Goal: Information Seeking & Learning: Learn about a topic

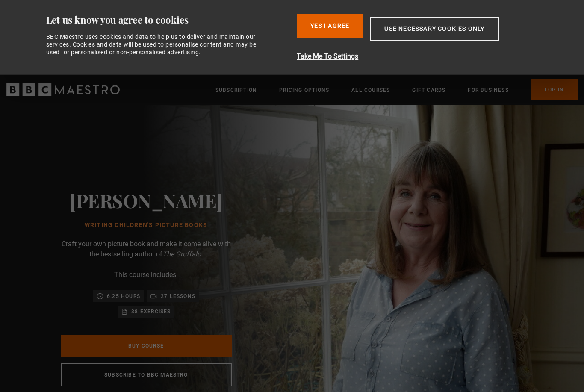
click at [327, 20] on button "Yes I Agree" at bounding box center [330, 26] width 66 height 24
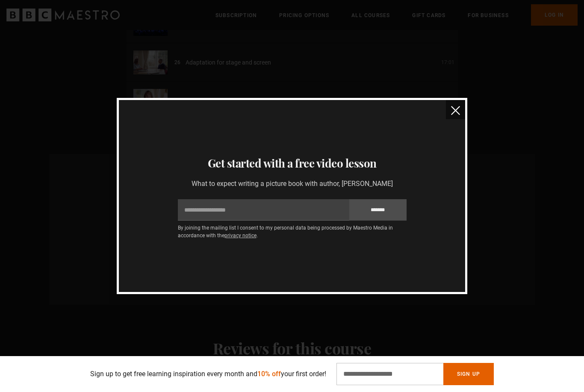
click at [460, 114] on img "close" at bounding box center [455, 110] width 9 height 9
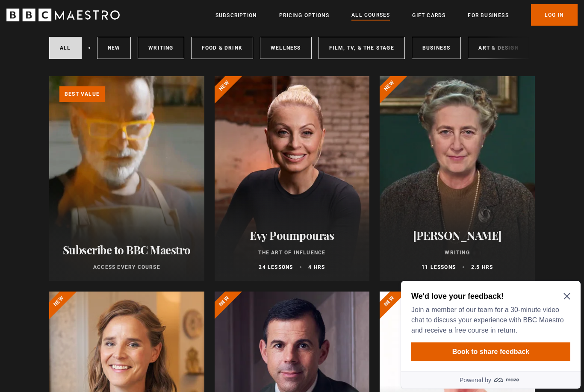
scroll to position [60, 0]
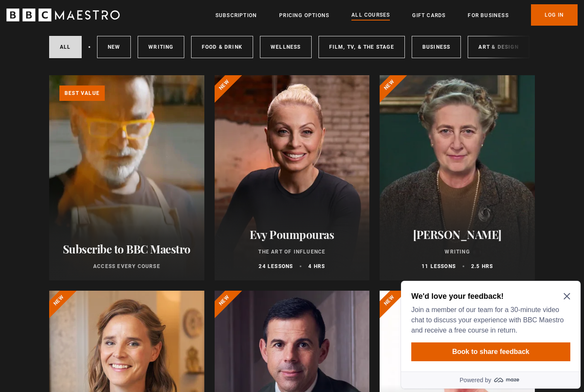
click at [568, 294] on icon "Close Maze Prompt" at bounding box center [567, 296] width 7 height 7
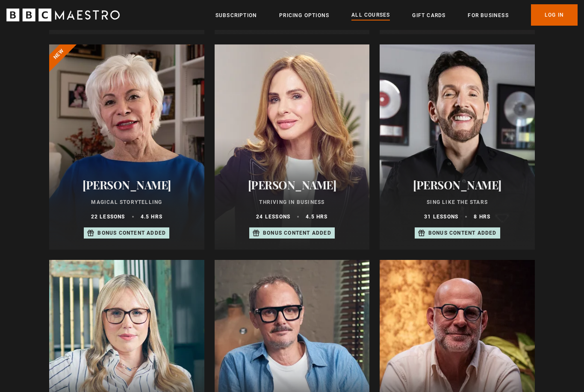
scroll to position [502, 0]
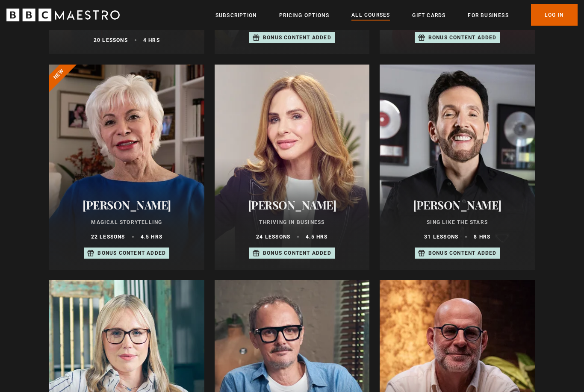
click at [142, 165] on div at bounding box center [126, 167] width 155 height 205
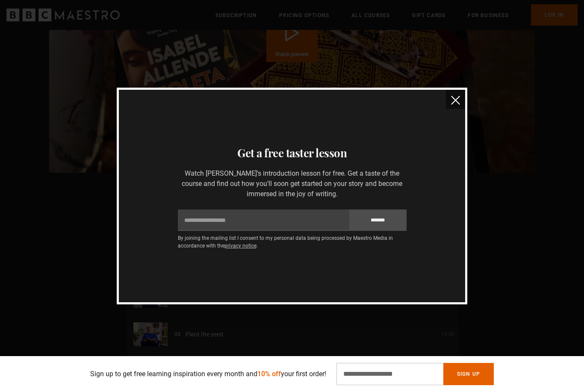
scroll to position [1014, 0]
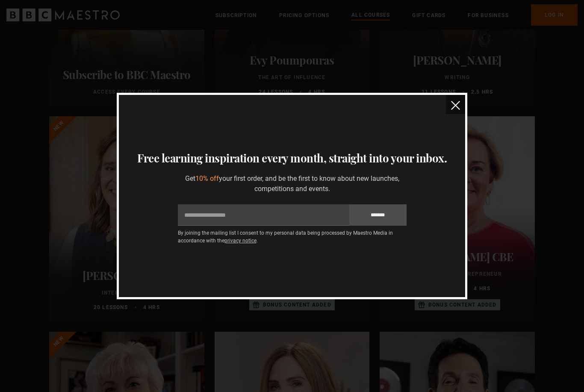
scroll to position [243, 0]
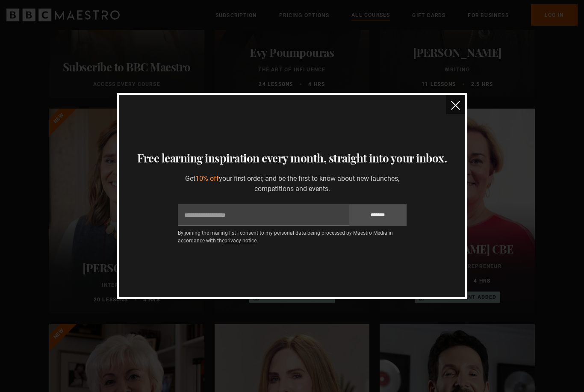
click at [460, 110] on img "close" at bounding box center [455, 105] width 9 height 9
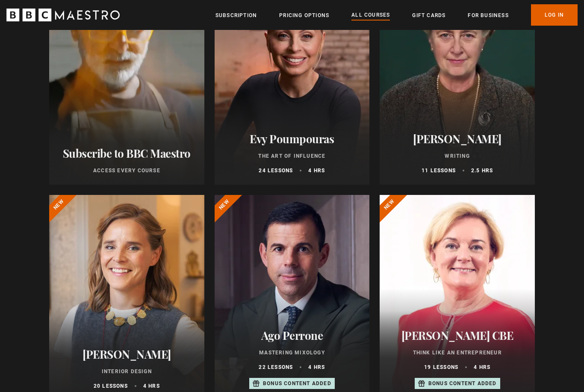
scroll to position [0, 0]
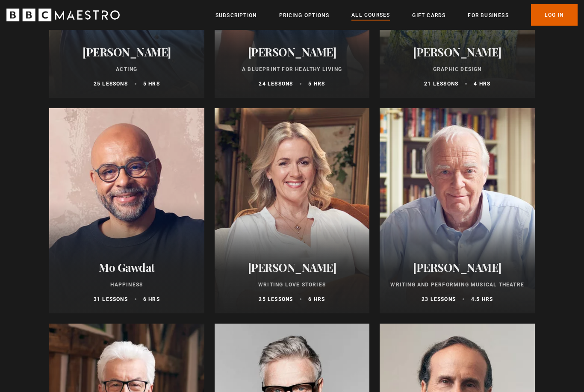
scroll to position [1537, 0]
click at [136, 180] on div at bounding box center [126, 210] width 155 height 205
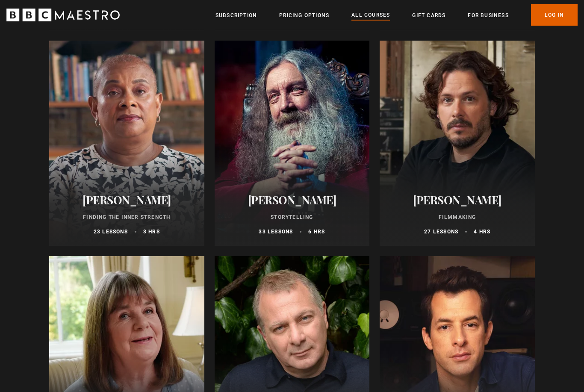
scroll to position [2237, 0]
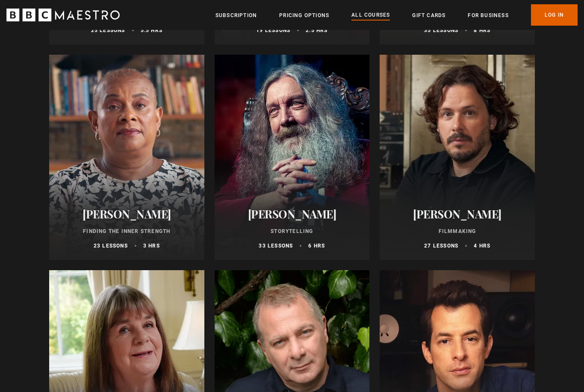
click at [317, 121] on div at bounding box center [292, 157] width 155 height 205
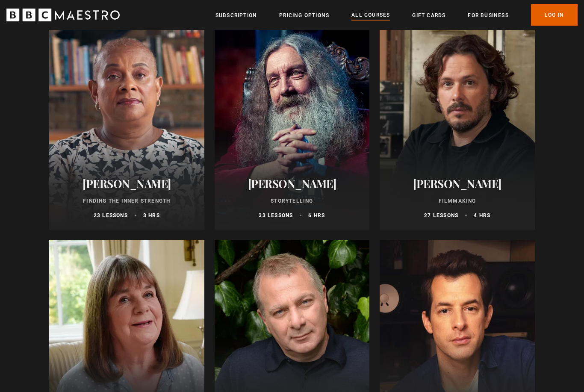
scroll to position [2267, 0]
click at [478, 101] on div at bounding box center [457, 127] width 155 height 205
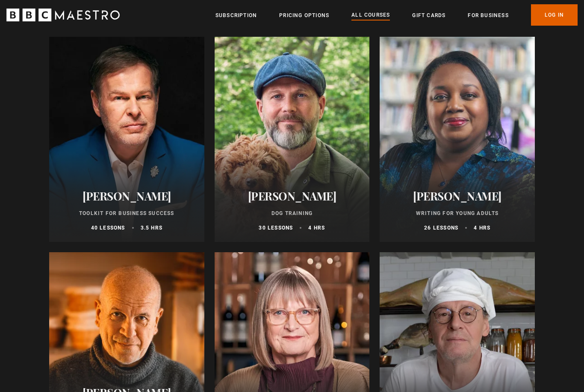
scroll to position [2704, 0]
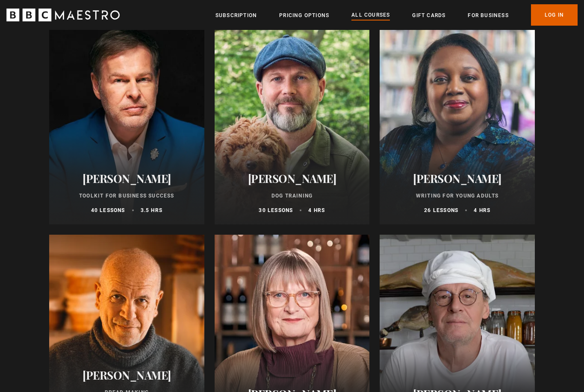
click at [463, 177] on h2 "[PERSON_NAME]" at bounding box center [457, 178] width 135 height 13
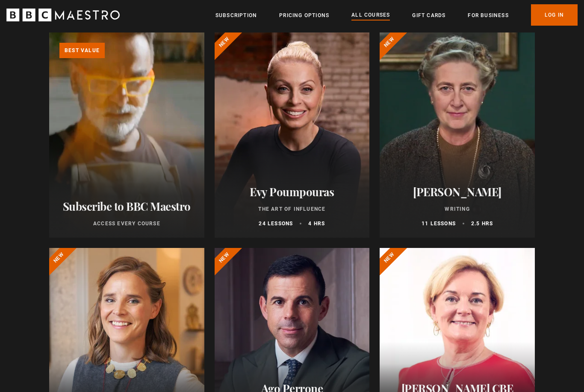
scroll to position [103, 0]
click at [478, 139] on div at bounding box center [457, 135] width 155 height 205
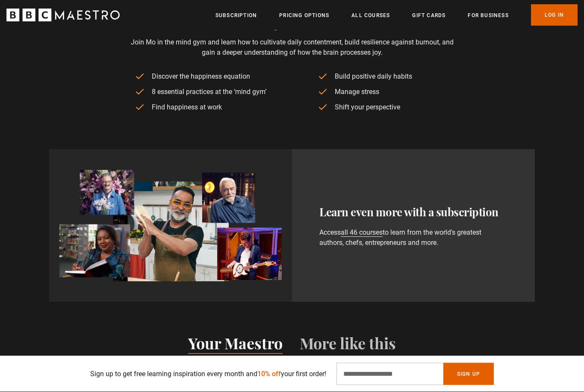
scroll to position [439, 0]
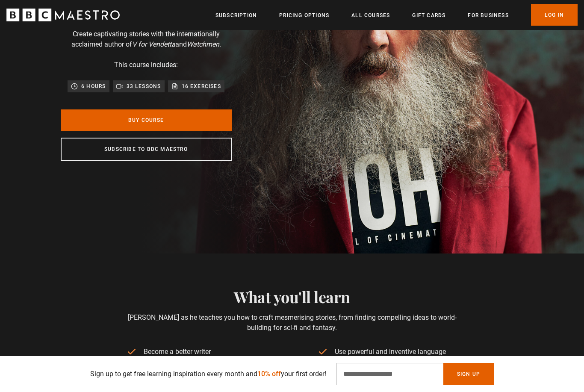
scroll to position [208, 0]
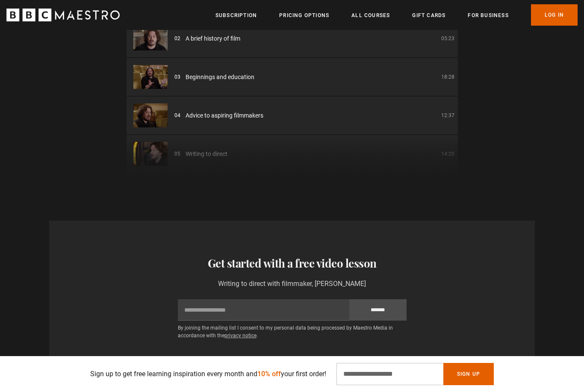
scroll to position [1216, 0]
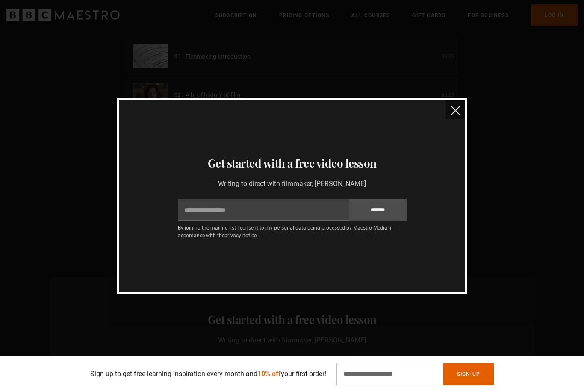
click at [454, 115] on img "close" at bounding box center [455, 110] width 9 height 9
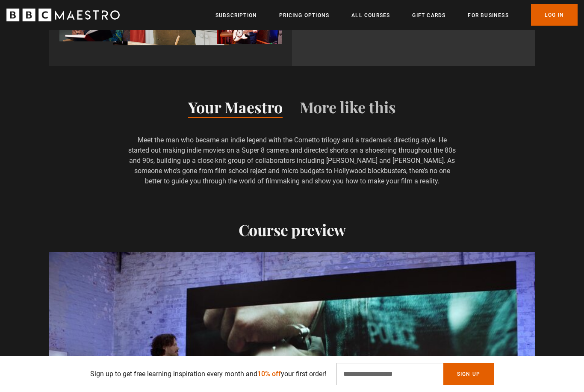
scroll to position [530, 0]
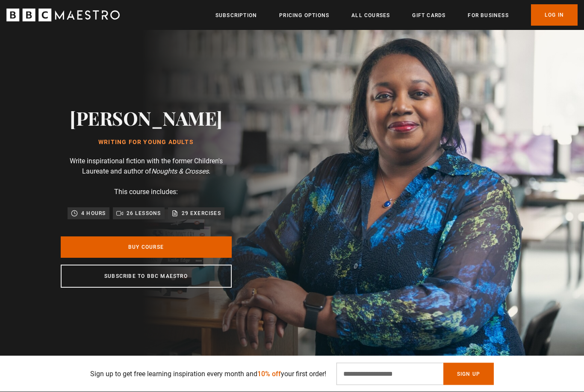
scroll to position [16, 0]
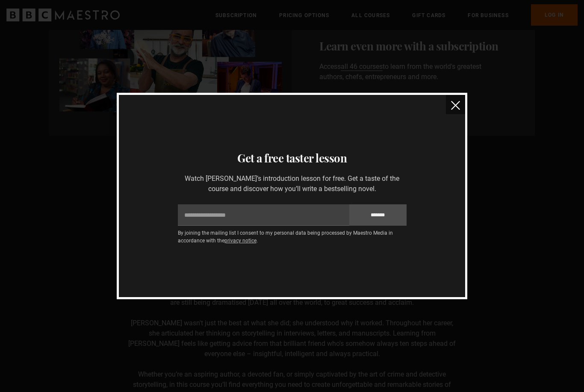
scroll to position [627, 0]
click at [457, 104] on img "close" at bounding box center [455, 105] width 9 height 9
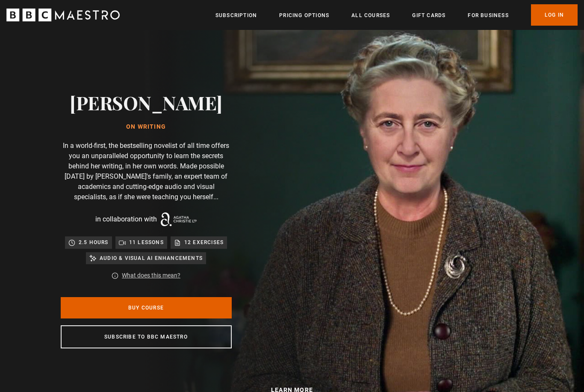
scroll to position [0, 0]
